Goal: Task Accomplishment & Management: Use online tool/utility

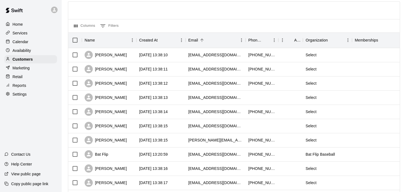
scroll to position [37, 0]
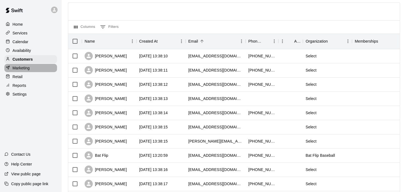
click at [26, 71] on p "Marketing" at bounding box center [21, 67] width 17 height 5
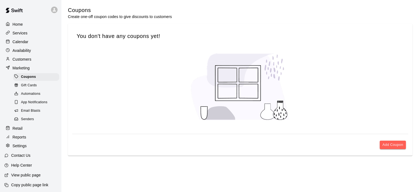
click at [29, 113] on span "Email Blasts" at bounding box center [30, 110] width 19 height 5
click at [381, 143] on button "Create Email Blast" at bounding box center [387, 144] width 37 height 8
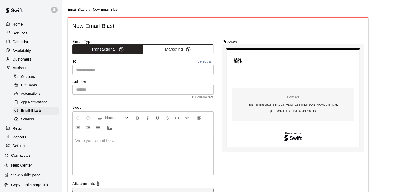
click at [174, 52] on button "Marketing" at bounding box center [178, 49] width 71 height 10
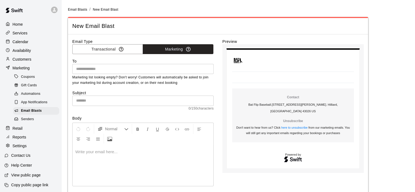
click at [153, 67] on input "text" at bounding box center [142, 68] width 137 height 7
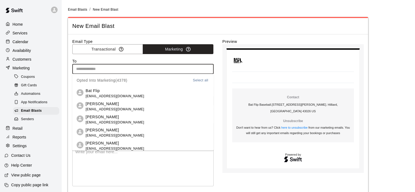
click at [195, 82] on button "Select all" at bounding box center [200, 80] width 17 height 6
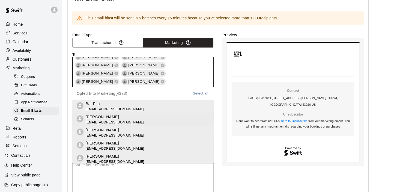
click at [217, 129] on div "Email Type Transactional Marketing To Bat Flip [PERSON_NAME] [PERSON_NAME] [PER…" at bounding box center [217, 145] width 291 height 226
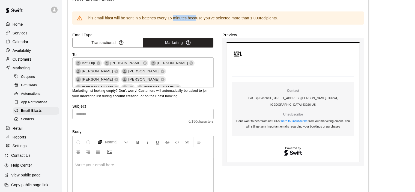
drag, startPoint x: 174, startPoint y: 17, endPoint x: 196, endPoint y: 18, distance: 21.8
click at [196, 18] on div "This email blast will be sent in 5 batches every 15 minutes because you've sele…" at bounding box center [182, 18] width 192 height 10
click at [209, 18] on div "This email blast will be sent in 5 batches every 15 minutes because you've sele…" at bounding box center [182, 18] width 192 height 10
click at [199, 23] on div "This email blast will be sent in 5 batches every 15 minutes because you've sele…" at bounding box center [217, 17] width 291 height 13
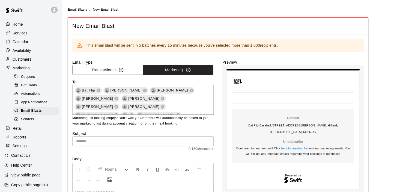
click at [27, 80] on span "Coupons" at bounding box center [28, 76] width 14 height 5
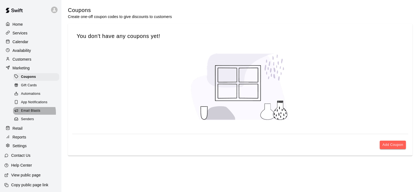
click at [31, 113] on span "Email Blasts" at bounding box center [30, 110] width 19 height 5
